Goal: Find specific page/section: Find specific page/section

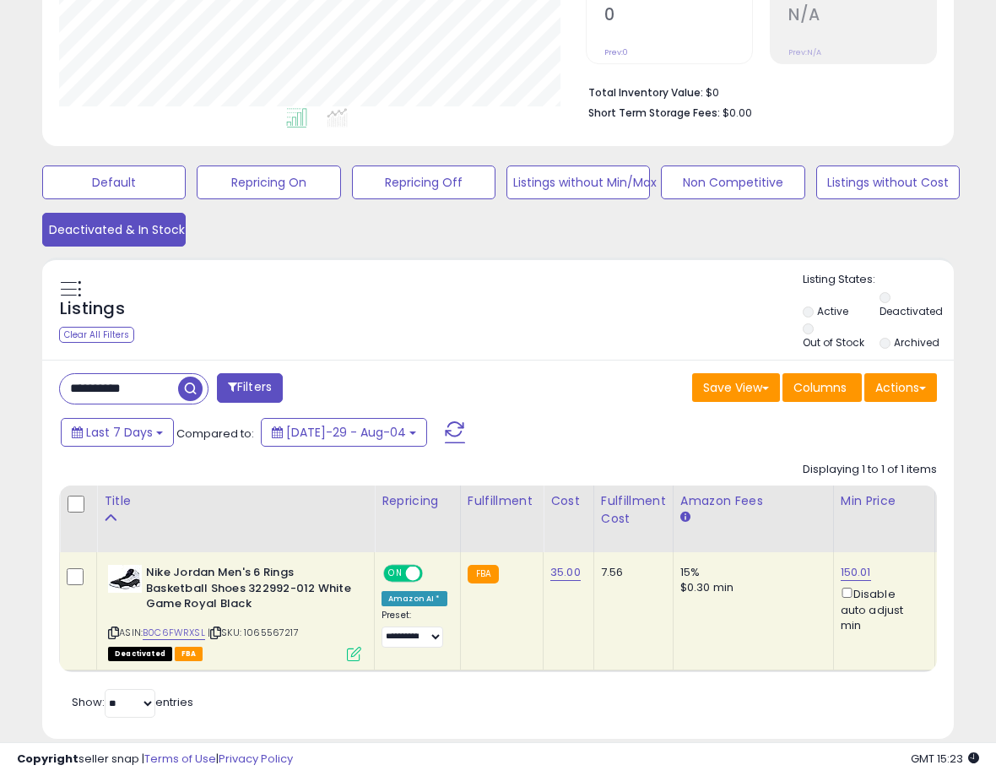
scroll to position [419, 0]
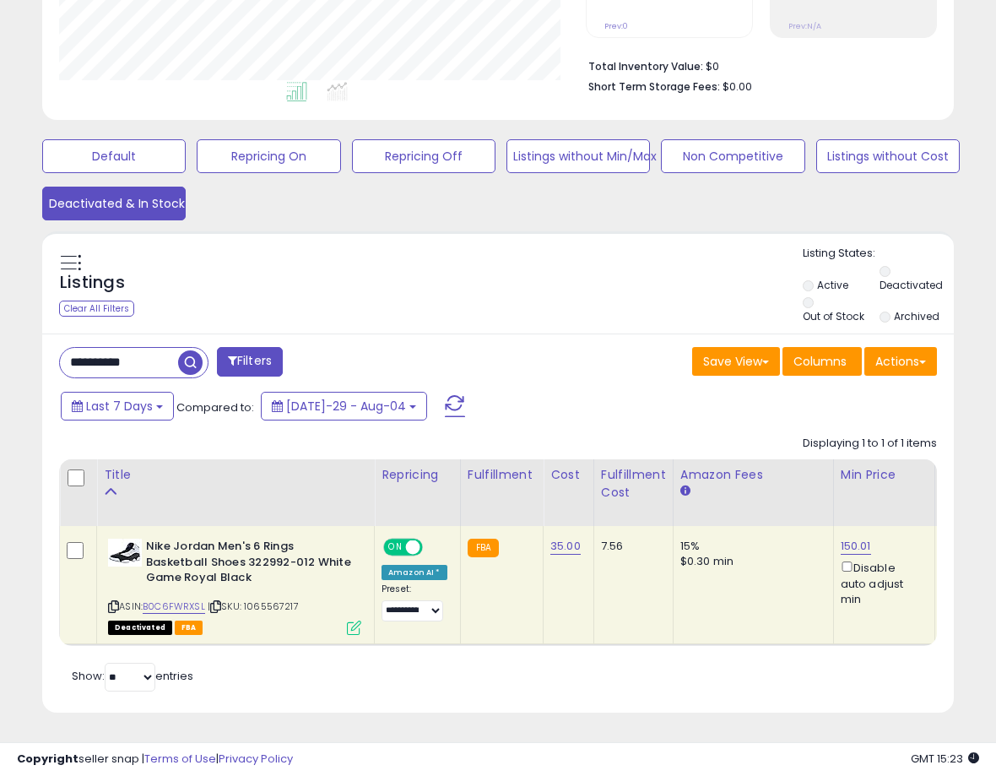
click at [187, 368] on span "button" at bounding box center [190, 362] width 24 height 24
click at [134, 367] on input "**********" at bounding box center [119, 363] width 118 height 30
click at [187, 365] on input "**********" at bounding box center [161, 363] width 203 height 30
type input "*"
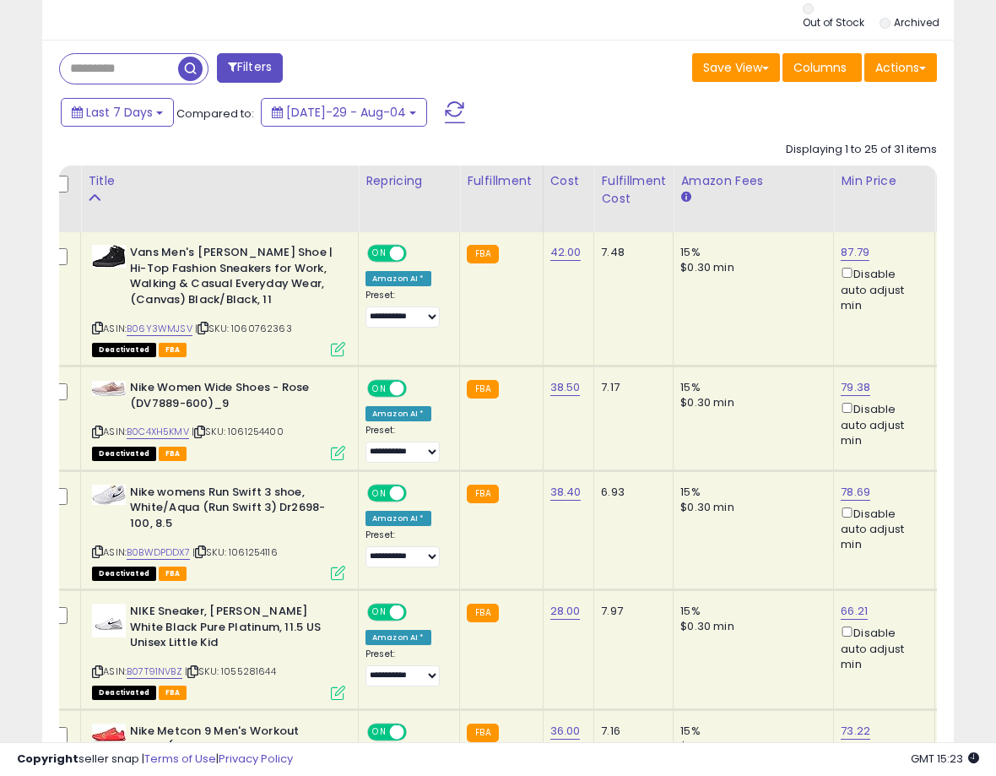
scroll to position [0, 0]
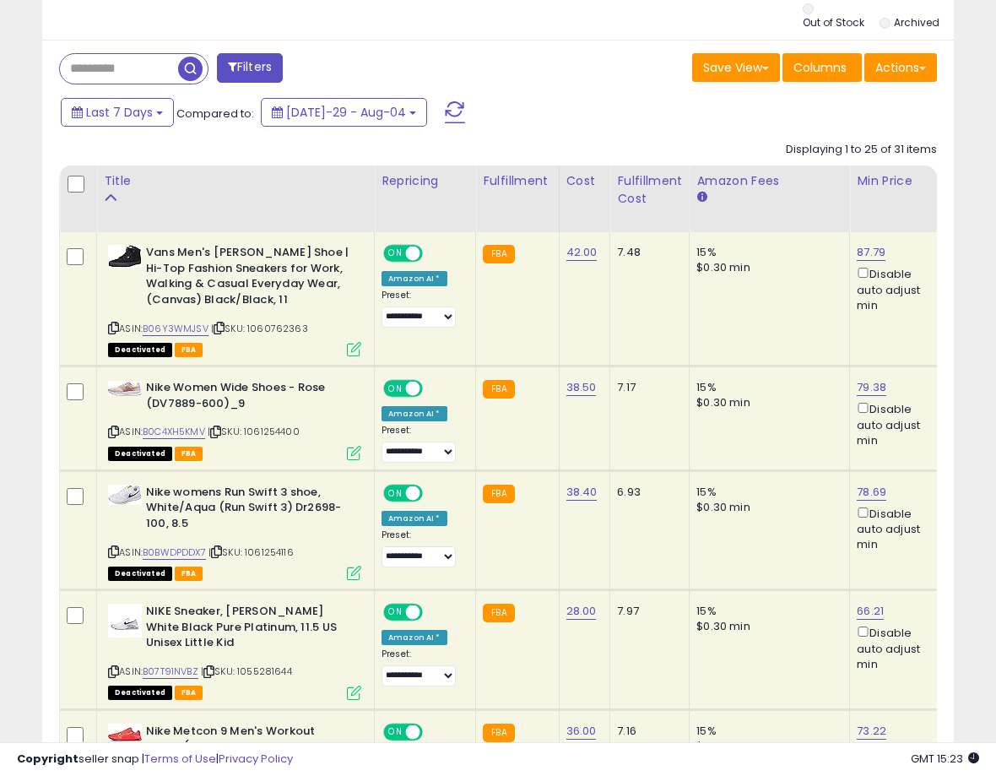
click at [602, 68] on div "Save View Save As New View Update Current View Columns Actions Import Export Vi…" at bounding box center [724, 69] width 452 height 33
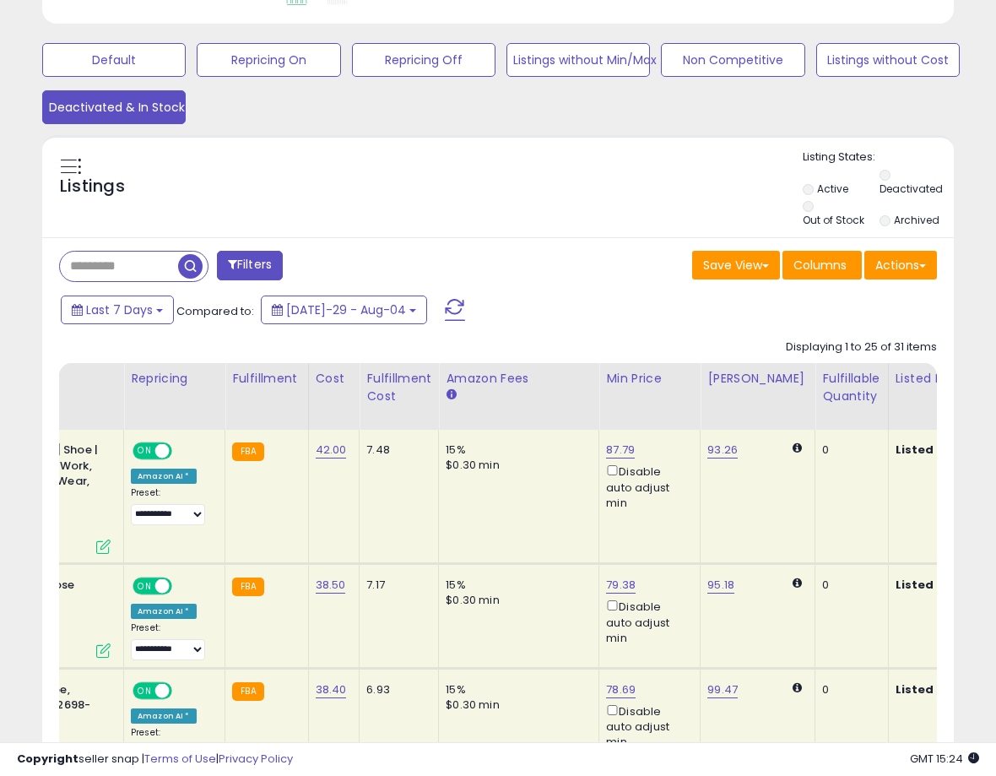
click at [826, 405] on th "Fulfillable Quantity" at bounding box center [851, 396] width 73 height 67
click at [822, 401] on div "Fulfillable Quantity" at bounding box center [851, 387] width 58 height 35
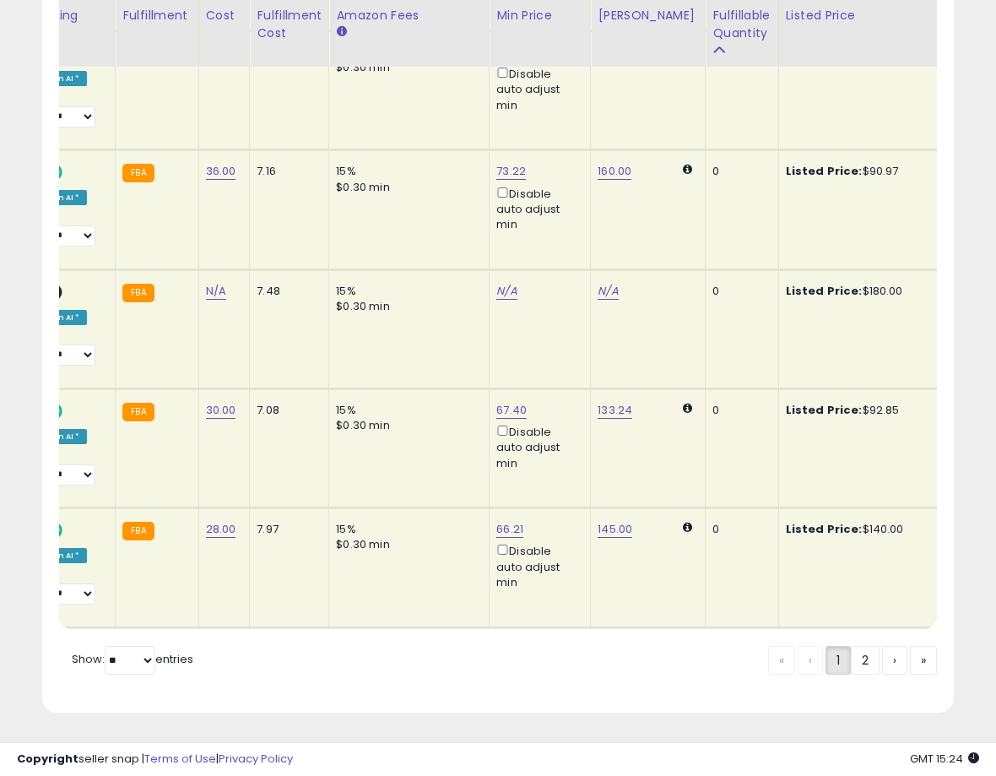
click at [882, 668] on link "›" at bounding box center [894, 660] width 25 height 29
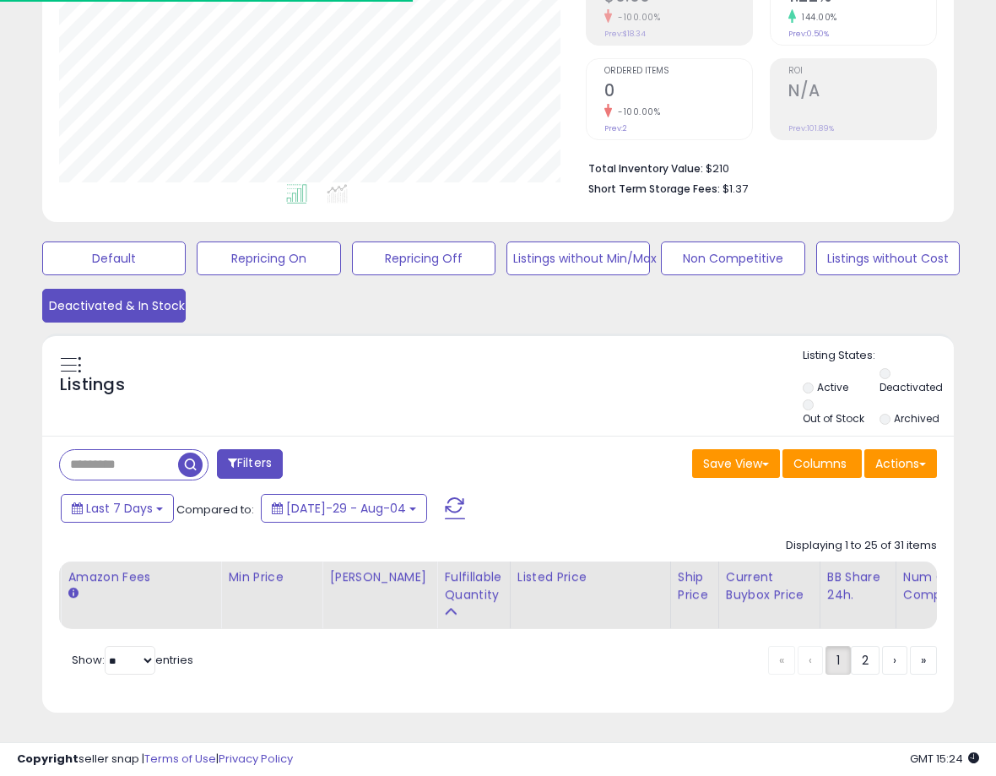
click at [910, 665] on link "2" at bounding box center [923, 660] width 27 height 29
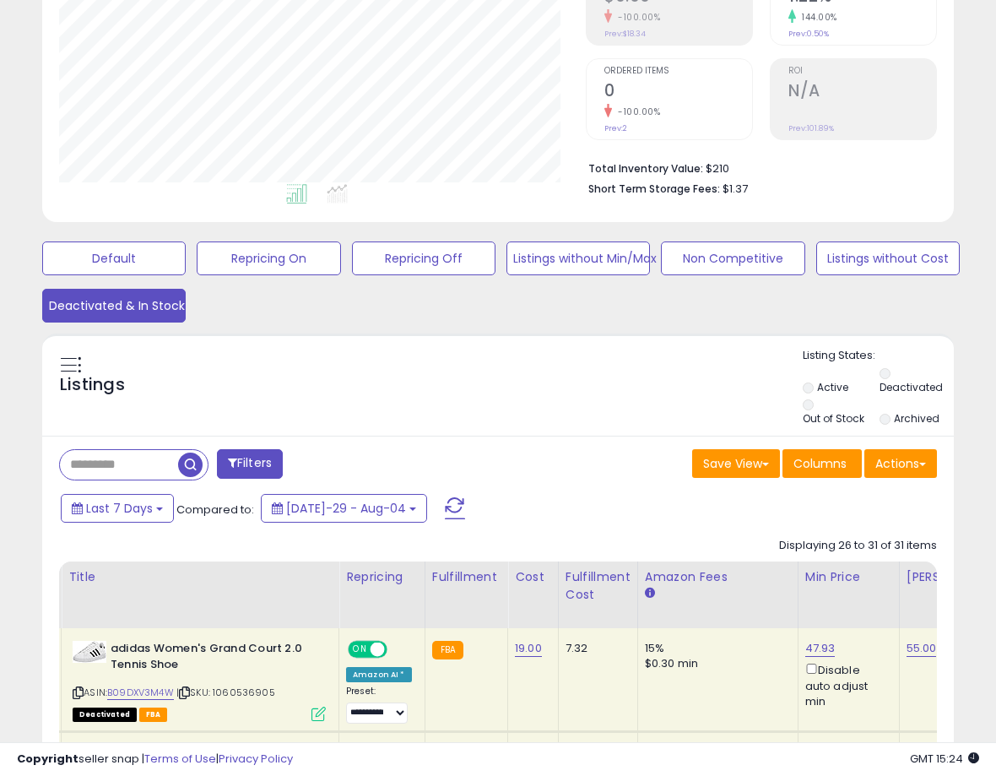
click at [115, 466] on input "text" at bounding box center [119, 465] width 118 height 30
click at [124, 463] on input "text" at bounding box center [161, 465] width 203 height 30
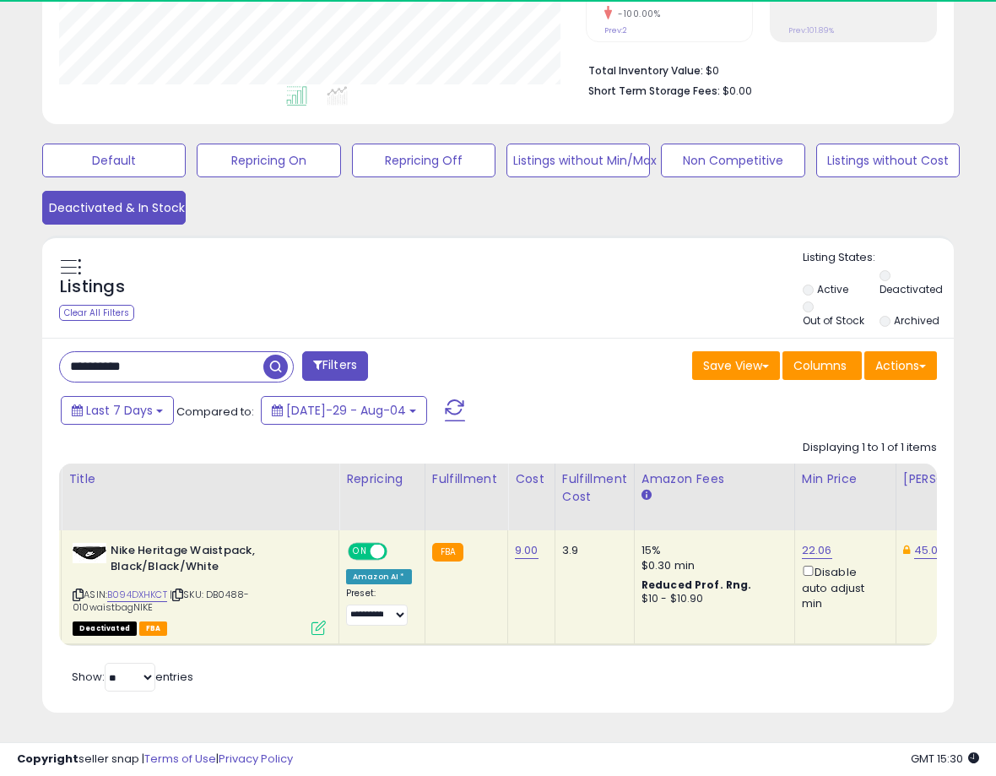
scroll to position [346, 527]
type input "*********"
click at [617, 420] on div "Last 7 Days Compared to: [DATE]-29 - Aug-04" at bounding box center [386, 412] width 658 height 38
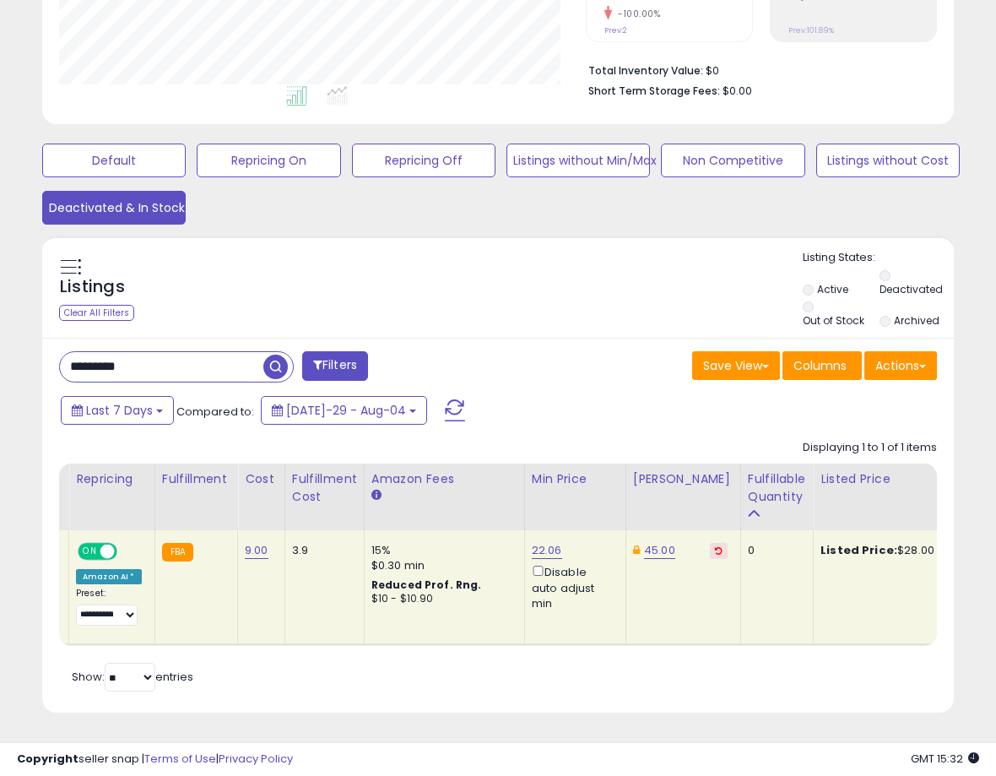
scroll to position [0, 215]
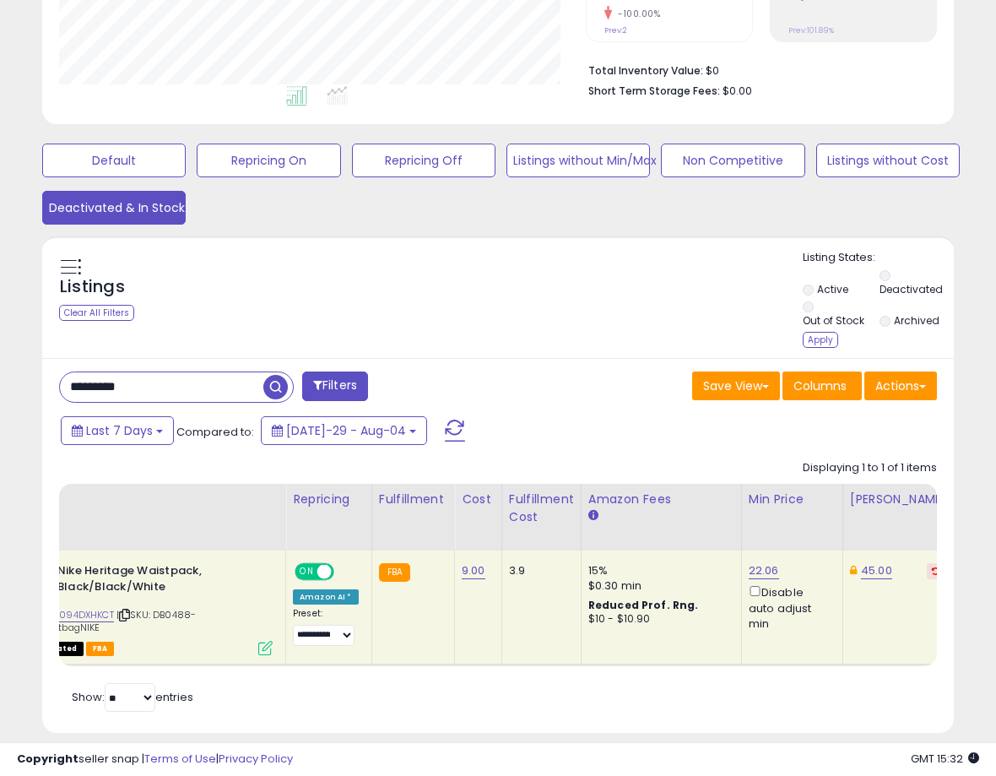
click at [814, 343] on div "Apply" at bounding box center [820, 340] width 35 height 16
